Goal: Task Accomplishment & Management: Manage account settings

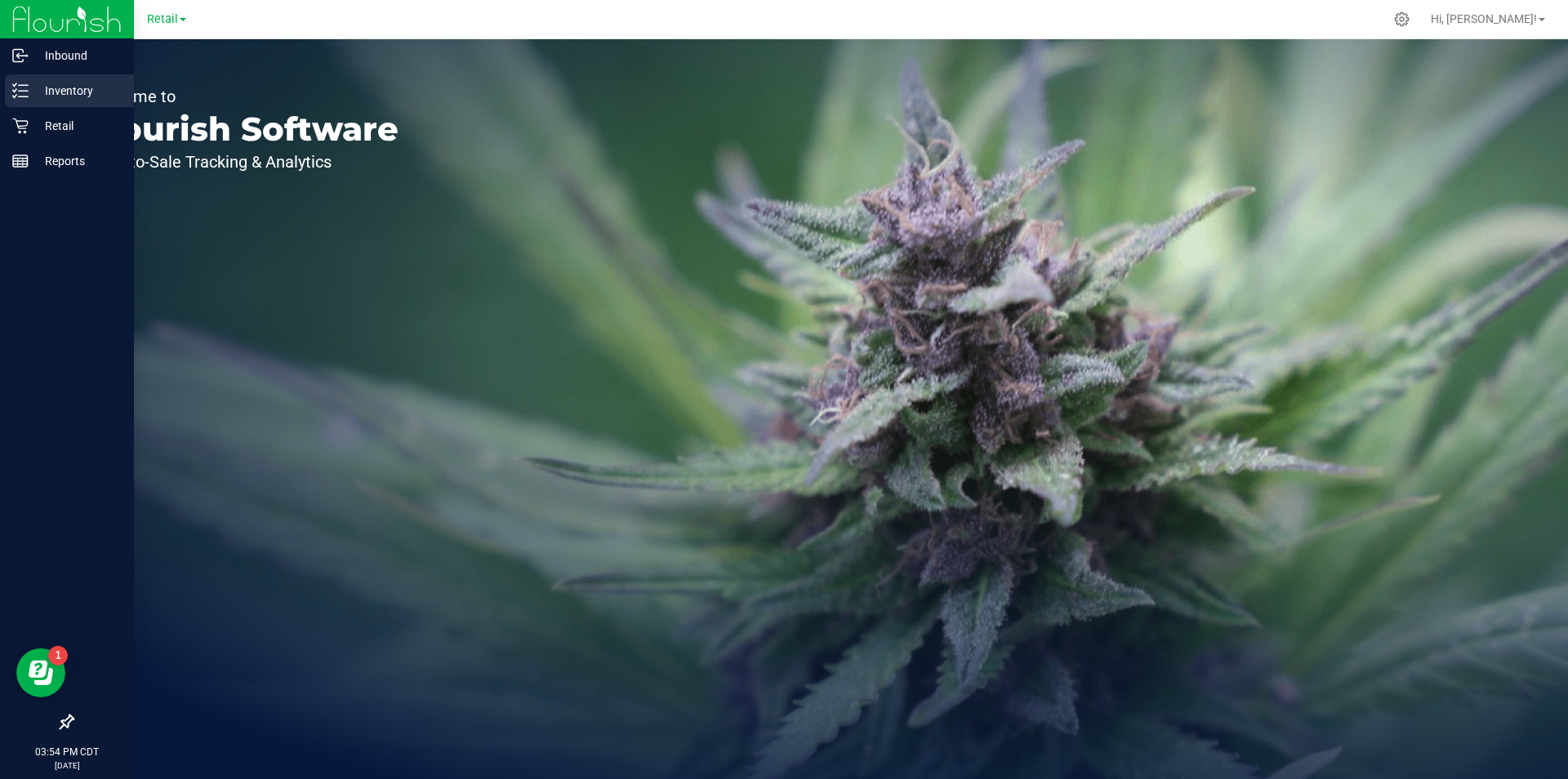
click at [62, 91] on p "Inventory" at bounding box center [77, 91] width 98 height 20
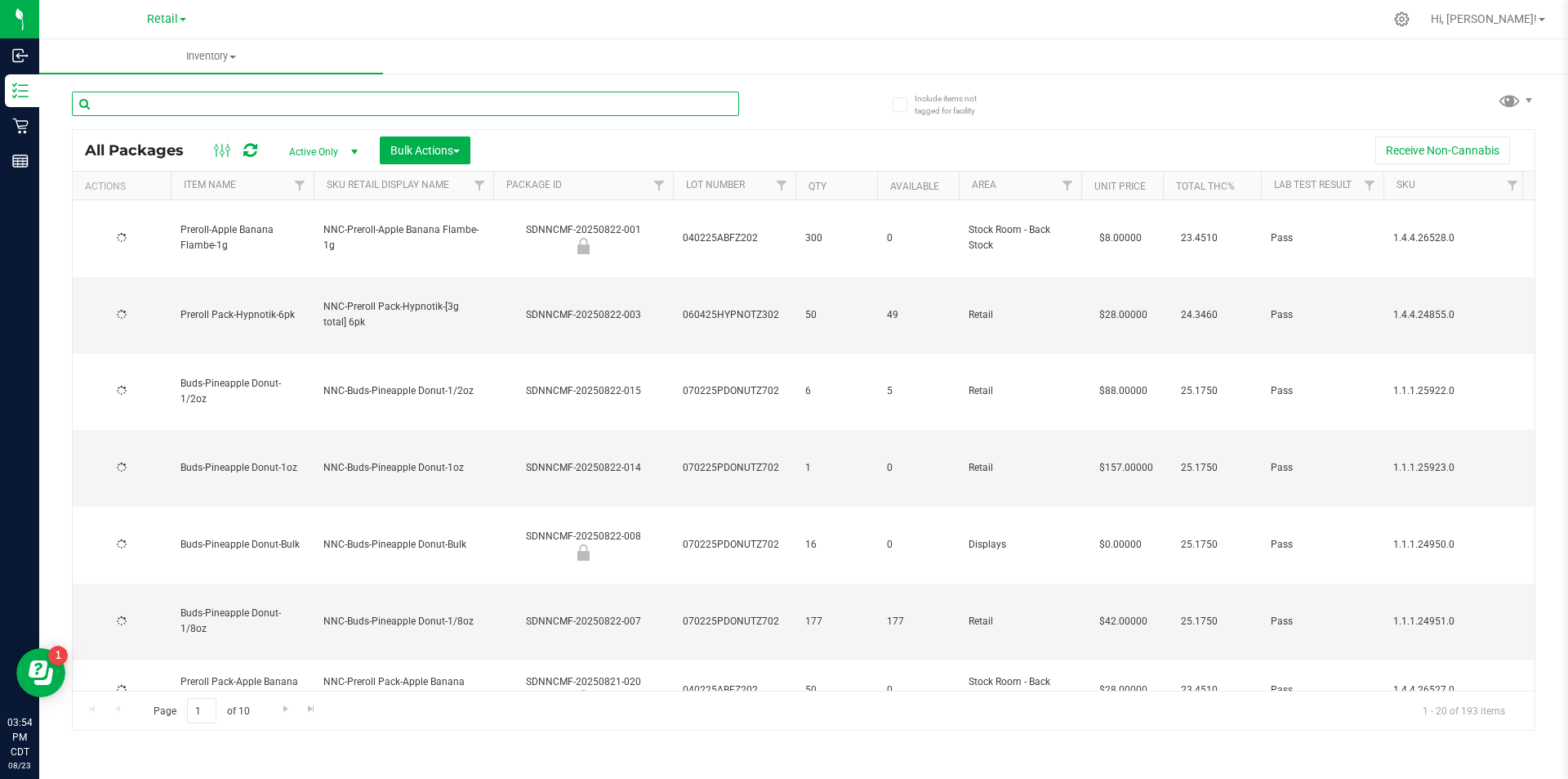
click at [160, 97] on input "text" at bounding box center [406, 103] width 668 height 25
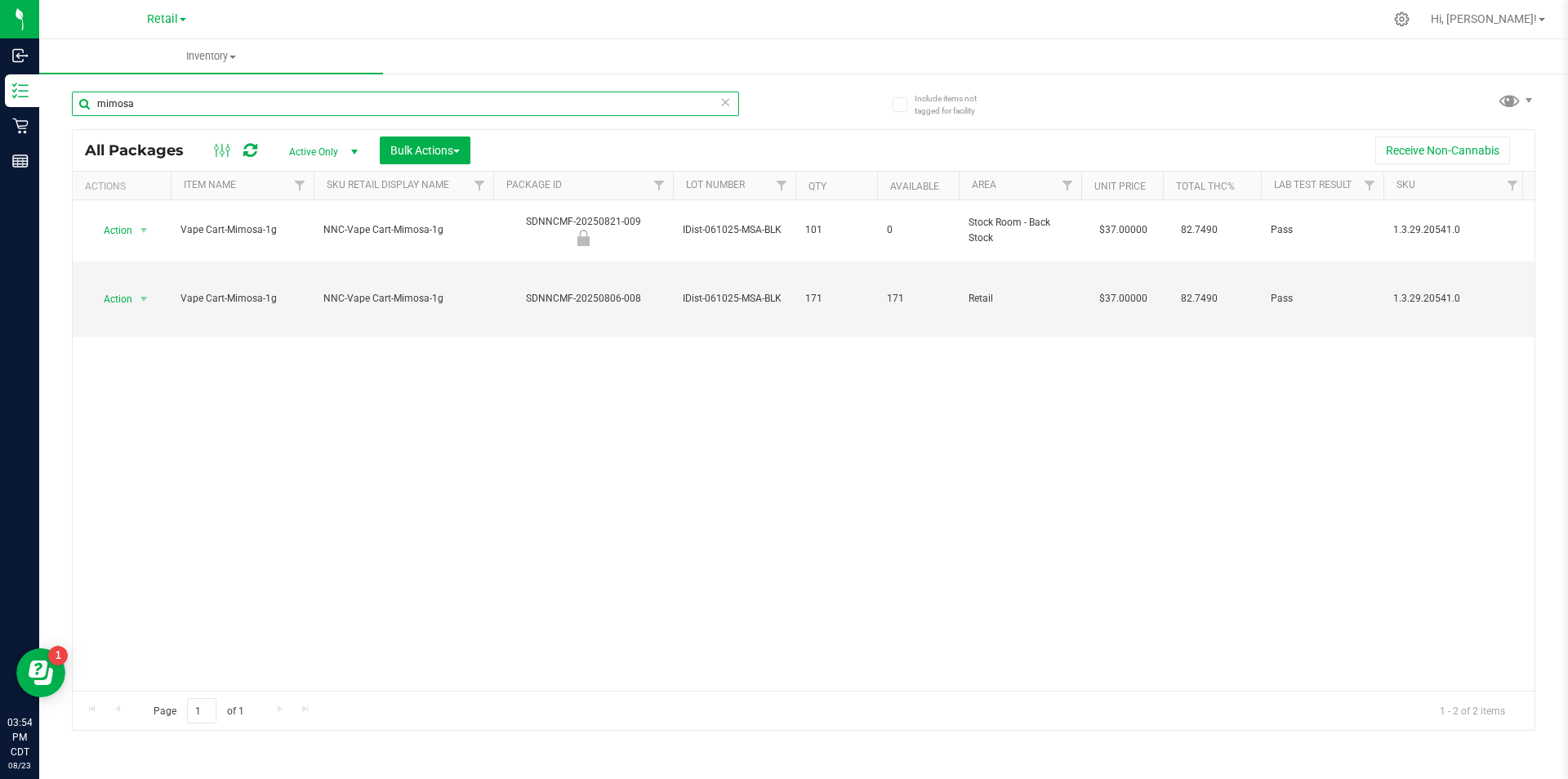
type input "mimosa"
click at [1520, 19] on span "Hi, Sophia!" at bounding box center [1484, 18] width 106 height 13
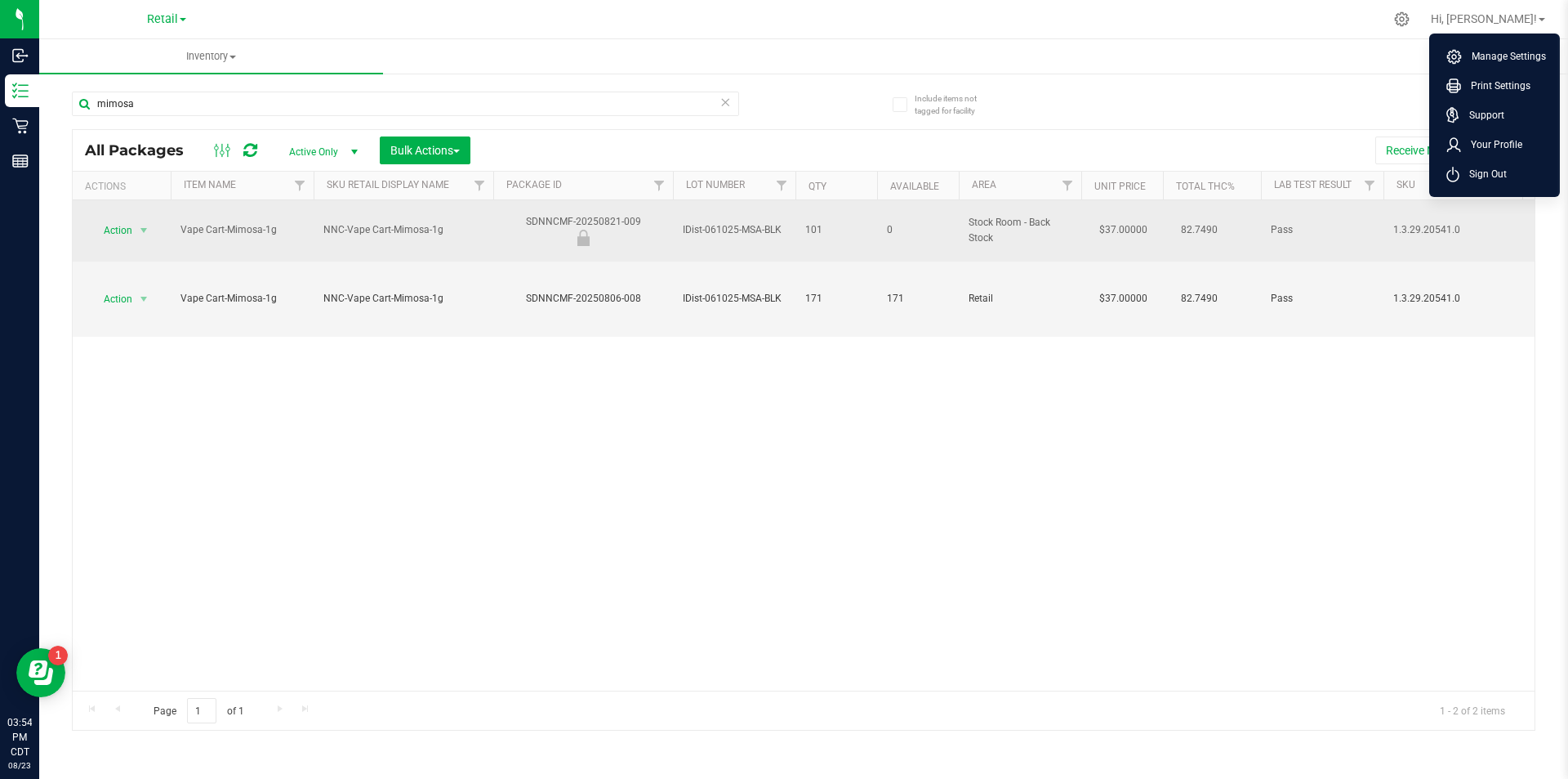
click at [1469, 200] on td "1.3.29.20541.0" at bounding box center [1455, 231] width 143 height 61
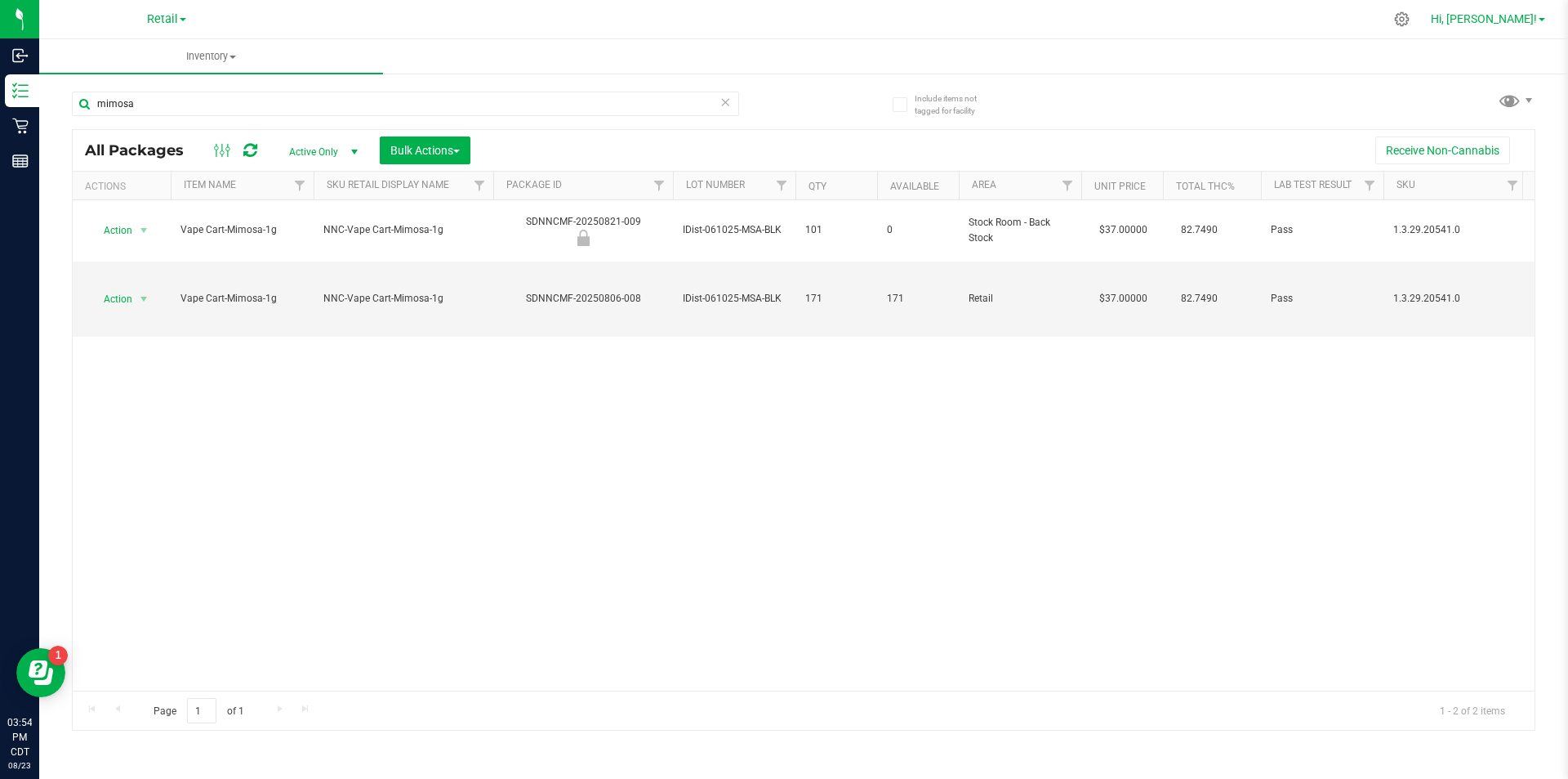
click at [1525, 24] on span "Hi, Sophia!" at bounding box center [1484, 18] width 106 height 13
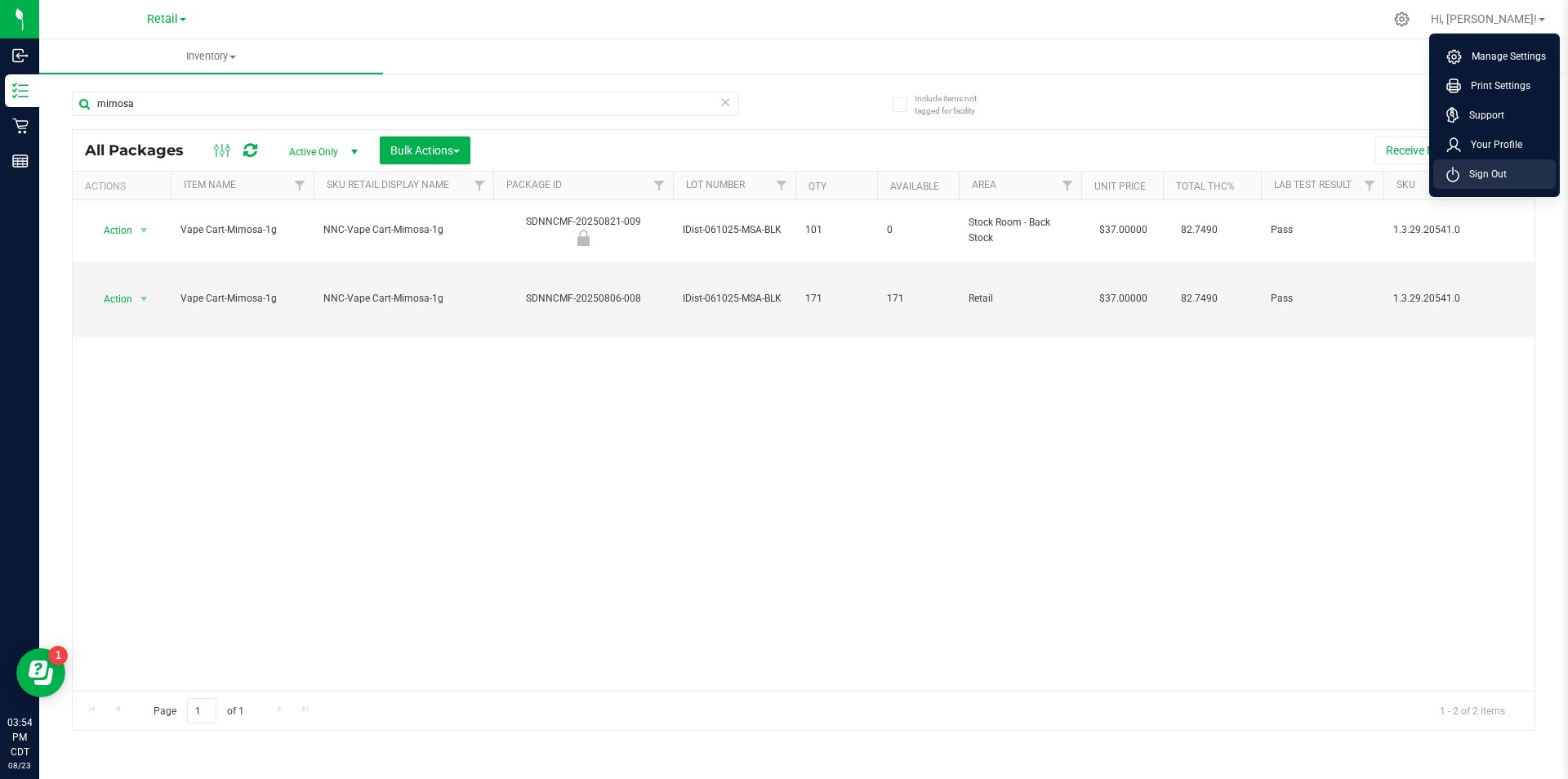
click at [1483, 178] on span "Sign Out" at bounding box center [1484, 173] width 48 height 16
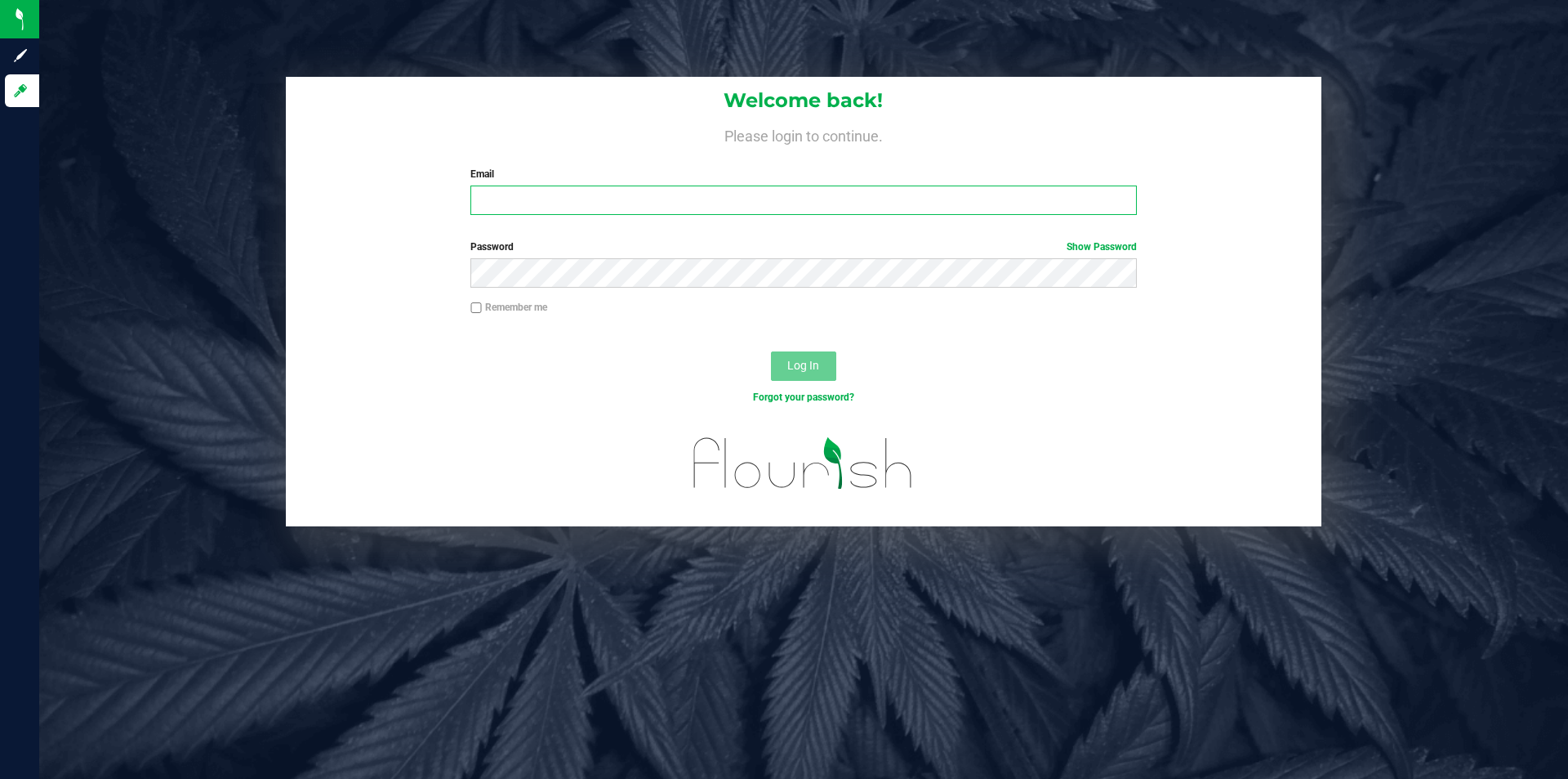
click at [548, 195] on input "Email" at bounding box center [803, 200] width 666 height 30
type input "[PERSON_NAME][EMAIL_ADDRESS][PERSON_NAME][DOMAIN_NAME]"
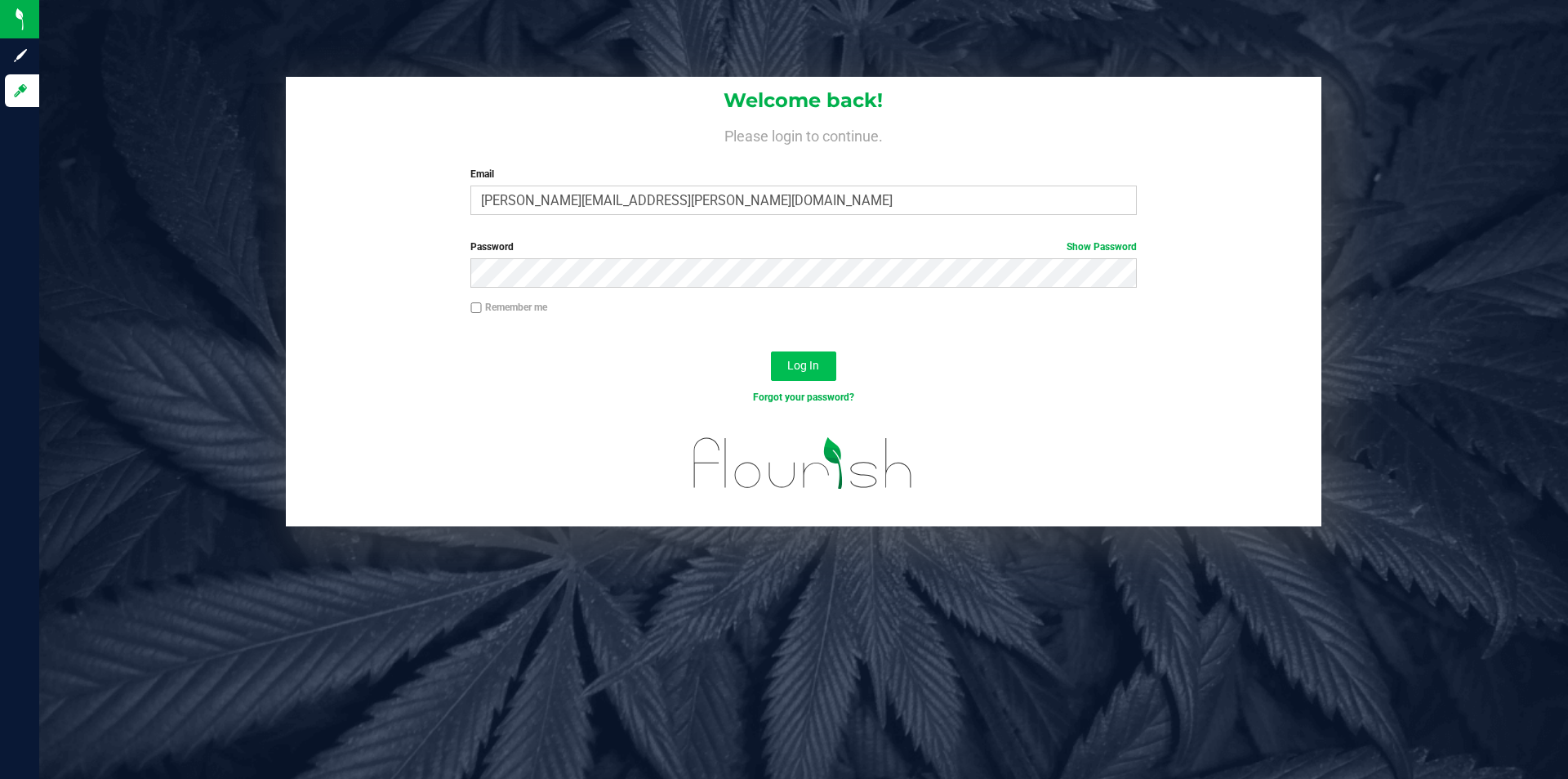
click at [812, 371] on span "Log In" at bounding box center [803, 365] width 32 height 13
